Goal: Task Accomplishment & Management: Use online tool/utility

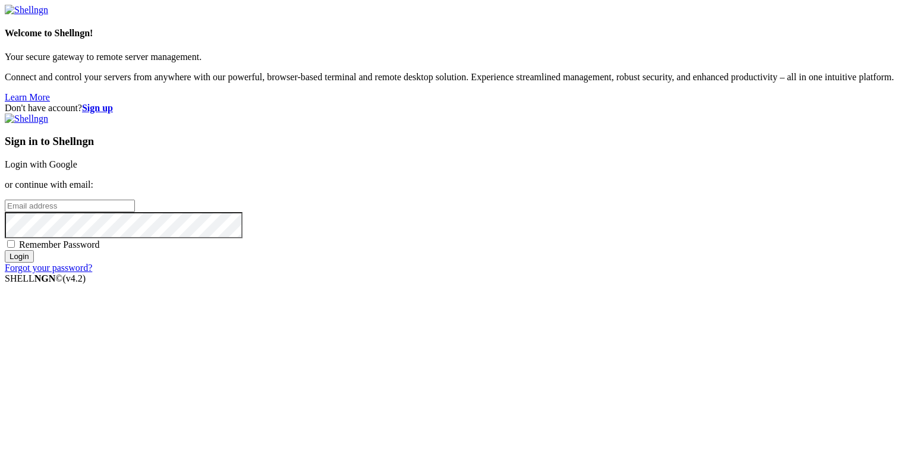
click at [135, 212] on input "email" at bounding box center [70, 206] width 130 height 12
click at [5, 211] on protonpass-control-a837 at bounding box center [5, 205] width 0 height 10
type input "[EMAIL_ADDRESS][DOMAIN_NAME]"
click at [34, 263] on input "Login" at bounding box center [19, 256] width 29 height 12
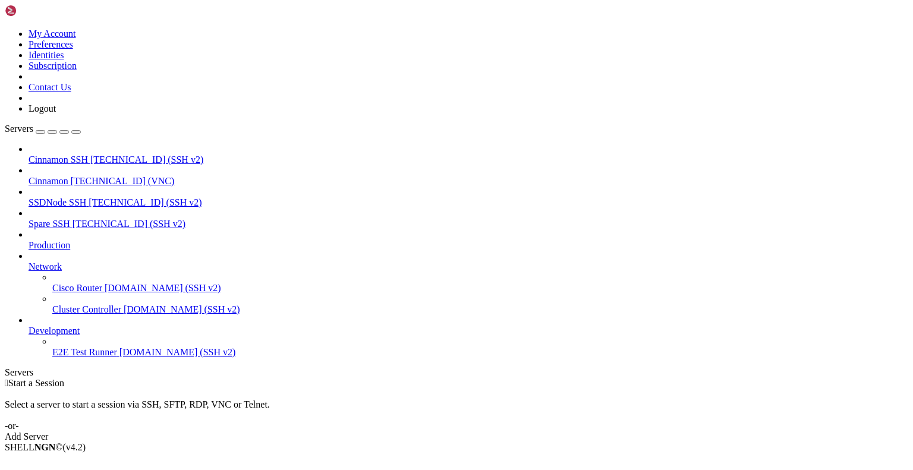
click at [68, 176] on span "Cinnamon" at bounding box center [49, 181] width 40 height 10
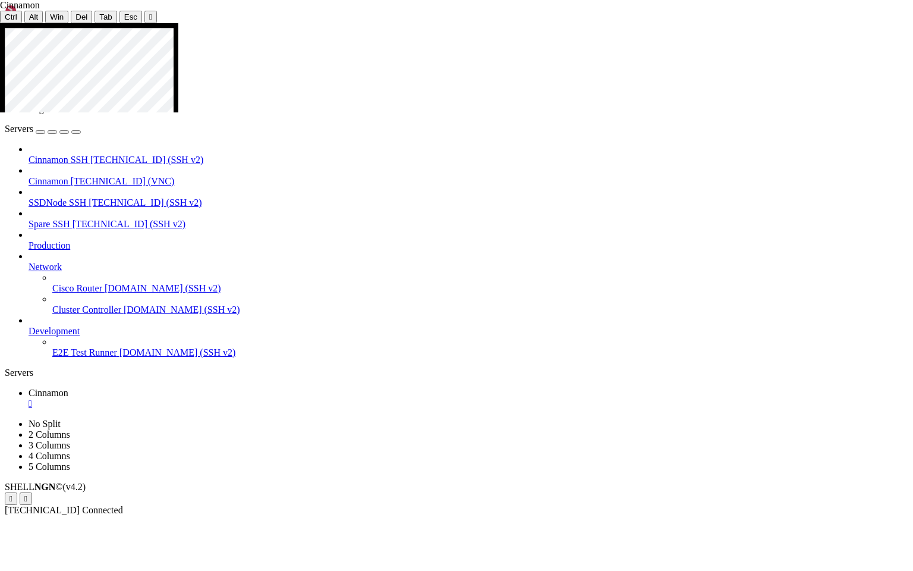
drag, startPoint x: 464, startPoint y: 387, endPoint x: 514, endPoint y: 387, distance: 49.9
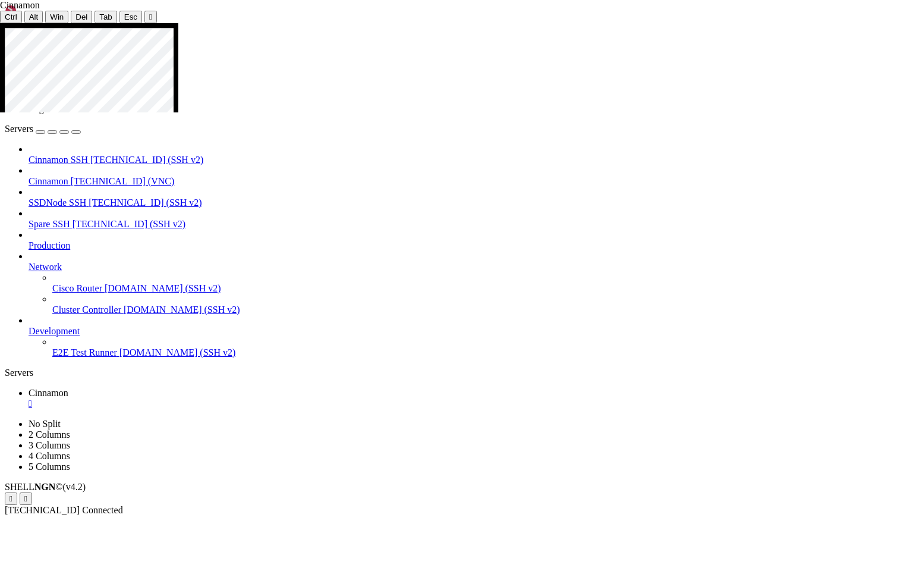
drag, startPoint x: 105, startPoint y: 211, endPoint x: 200, endPoint y: 211, distance: 95.1
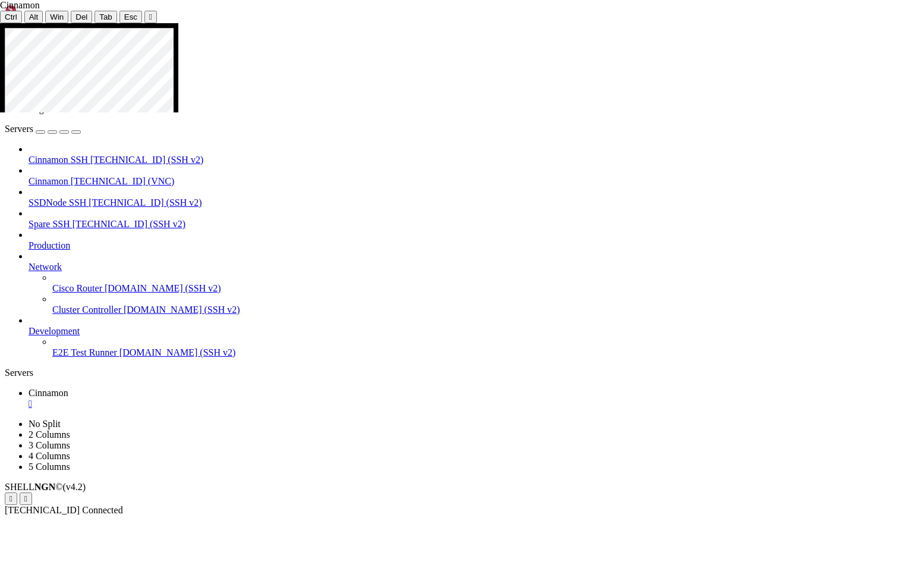
drag, startPoint x: 543, startPoint y: 233, endPoint x: 491, endPoint y: 204, distance: 59.9
drag, startPoint x: 675, startPoint y: 410, endPoint x: 714, endPoint y: 448, distance: 53.8
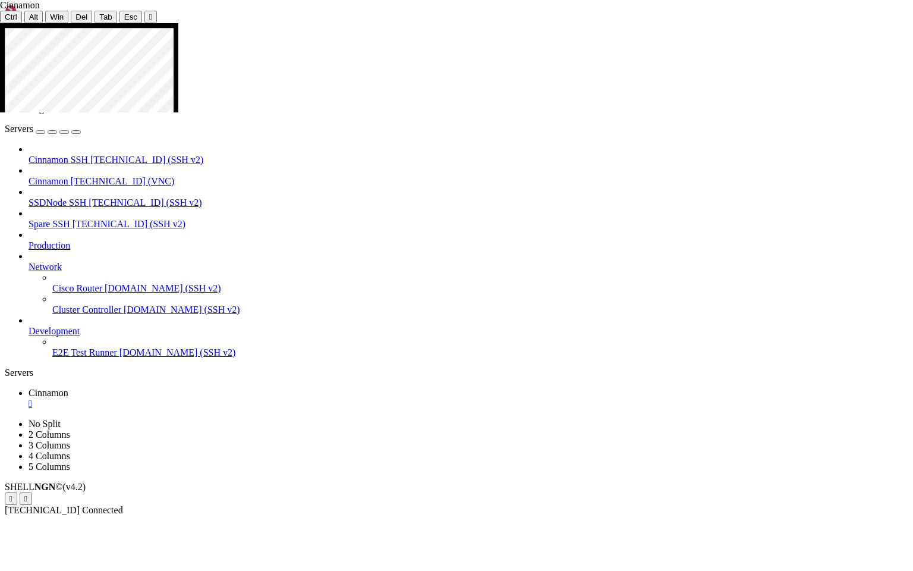
drag, startPoint x: 541, startPoint y: 228, endPoint x: 507, endPoint y: 192, distance: 49.6
drag, startPoint x: 678, startPoint y: 413, endPoint x: 724, endPoint y: 439, distance: 53.3
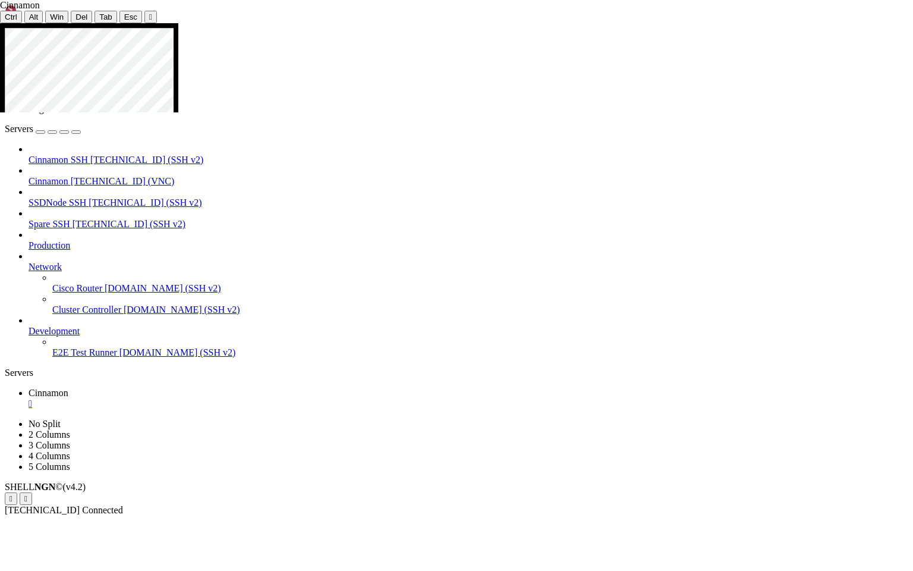
drag, startPoint x: 549, startPoint y: 244, endPoint x: 502, endPoint y: 191, distance: 71.6
drag, startPoint x: 670, startPoint y: 396, endPoint x: 729, endPoint y: 442, distance: 75.0
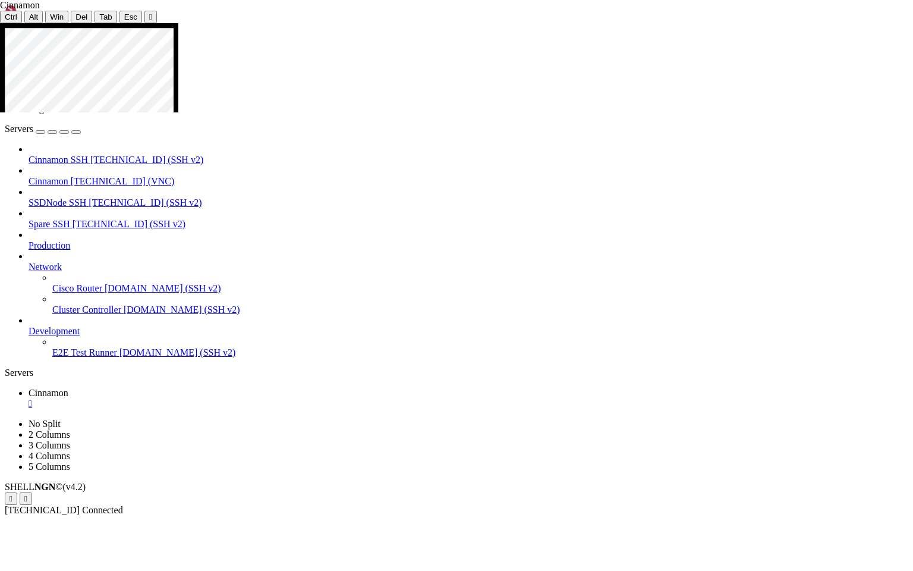
drag, startPoint x: 552, startPoint y: 247, endPoint x: 497, endPoint y: 199, distance: 72.9
drag, startPoint x: 668, startPoint y: 397, endPoint x: 737, endPoint y: 442, distance: 82.5
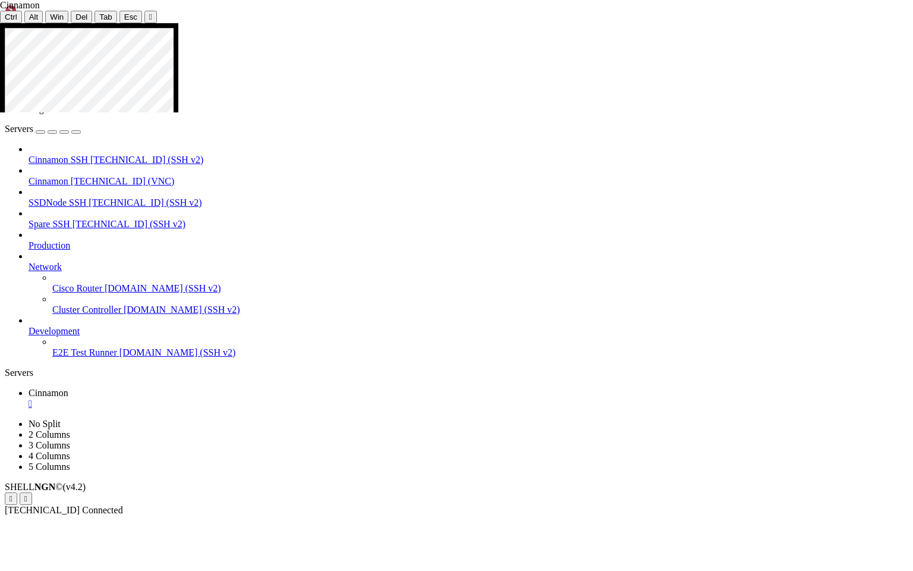
drag, startPoint x: 555, startPoint y: 247, endPoint x: 507, endPoint y: 193, distance: 72.8
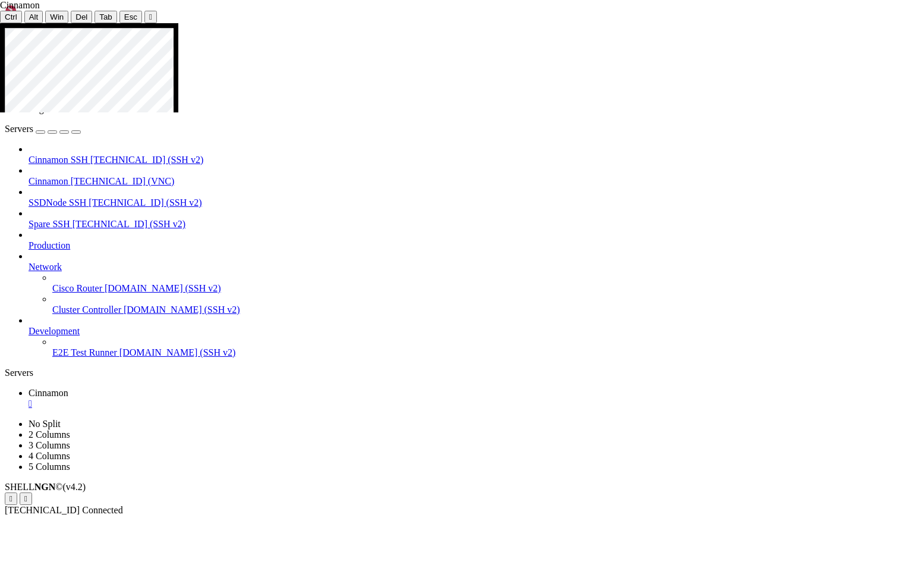
drag, startPoint x: 667, startPoint y: 397, endPoint x: 730, endPoint y: 441, distance: 76.9
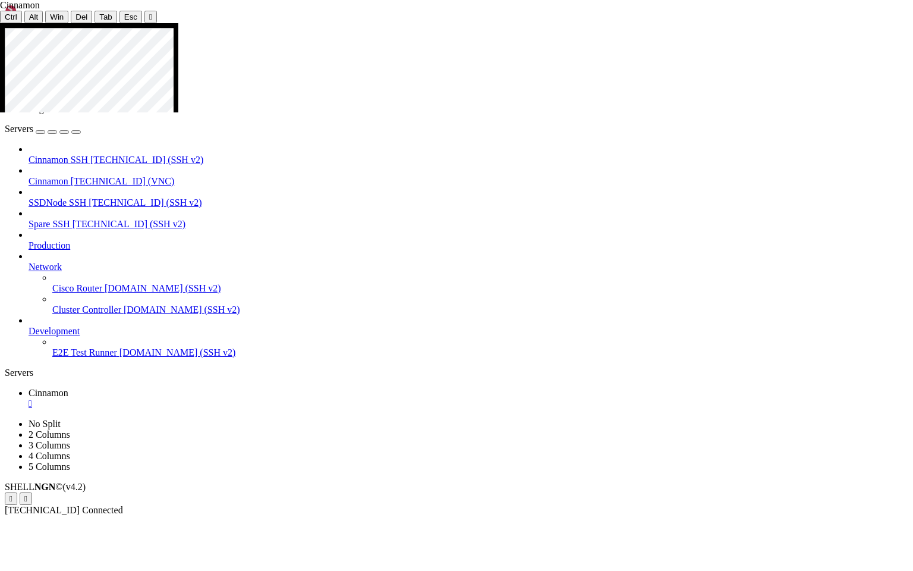
drag, startPoint x: 556, startPoint y: 246, endPoint x: 504, endPoint y: 198, distance: 71.1
drag, startPoint x: 666, startPoint y: 397, endPoint x: 728, endPoint y: 436, distance: 73.6
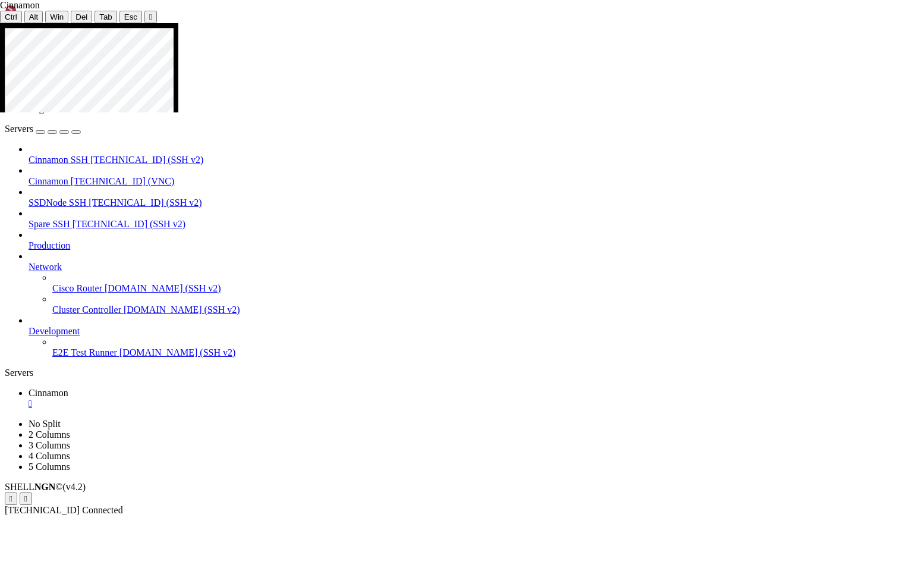
drag, startPoint x: 491, startPoint y: 396, endPoint x: 495, endPoint y: 206, distance: 189.7
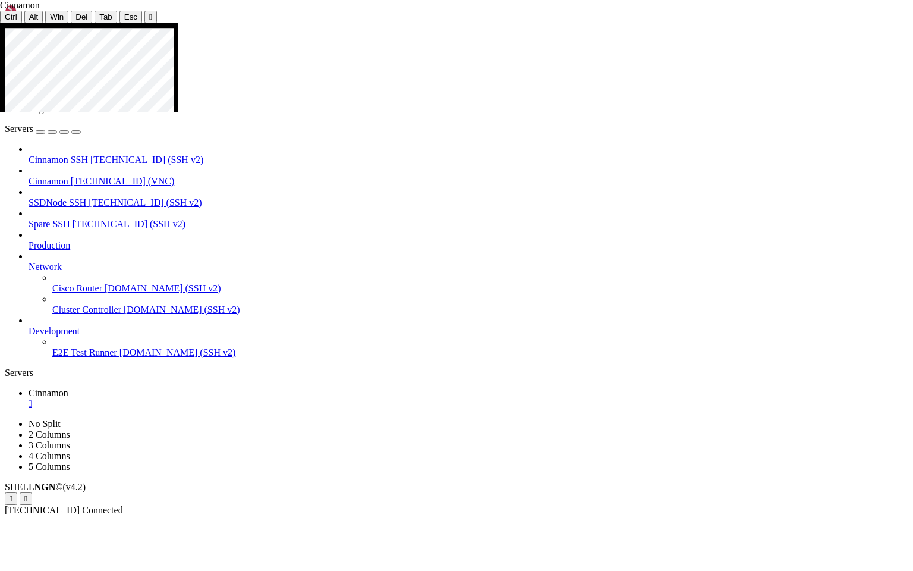
drag, startPoint x: 491, startPoint y: 241, endPoint x: 494, endPoint y: 429, distance: 187.9
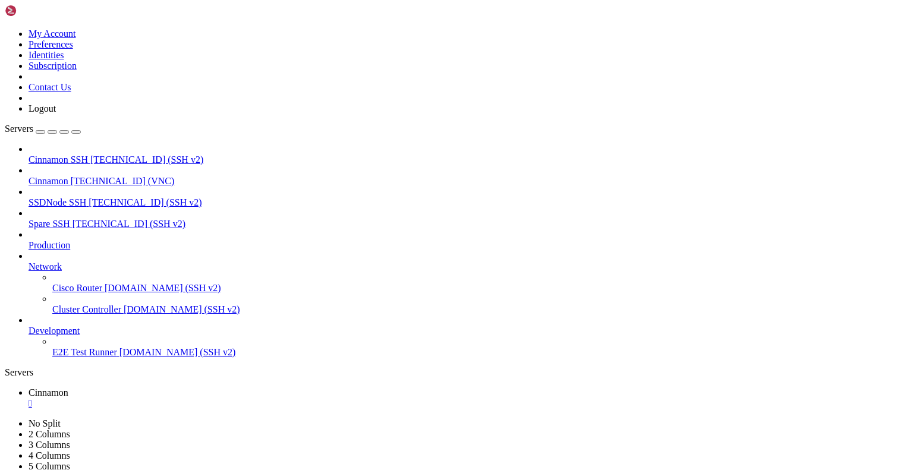
click at [218, 398] on div "" at bounding box center [469, 403] width 880 height 11
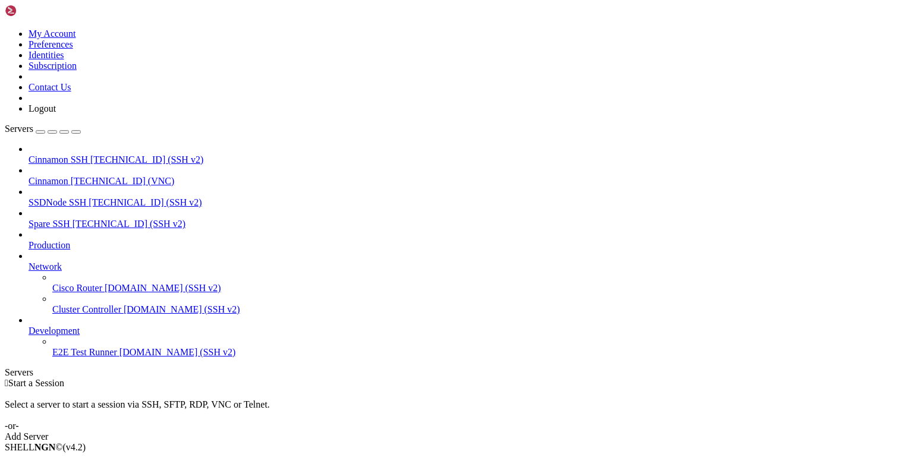
click at [5, 29] on icon at bounding box center [5, 29] width 0 height 0
click at [56, 114] on link "Logout" at bounding box center [42, 108] width 27 height 10
